Goal: Transaction & Acquisition: Purchase product/service

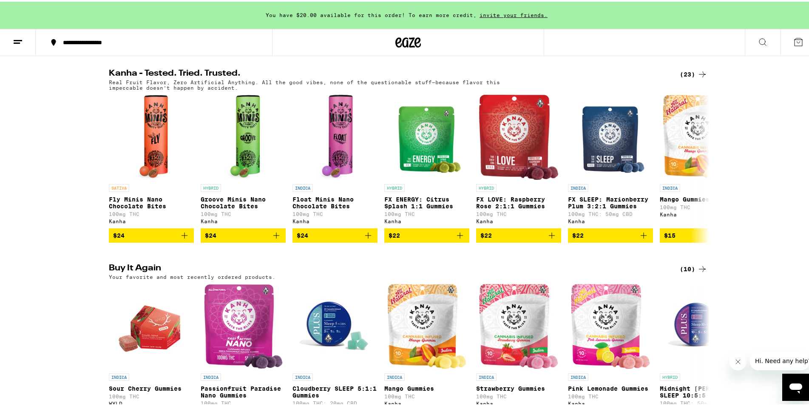
scroll to position [650, 0]
